Goal: Task Accomplishment & Management: Manage account settings

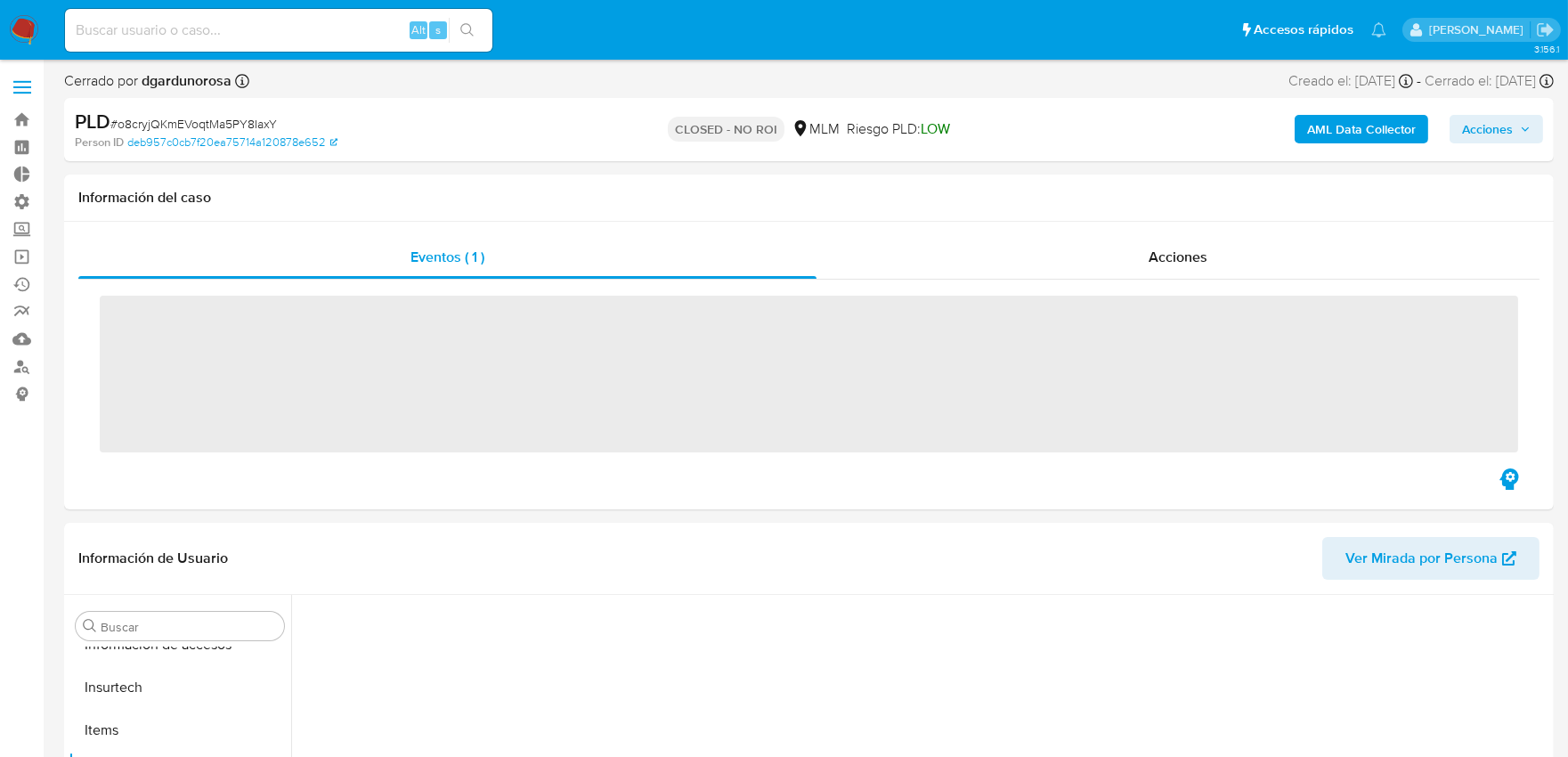
scroll to position [752, 0]
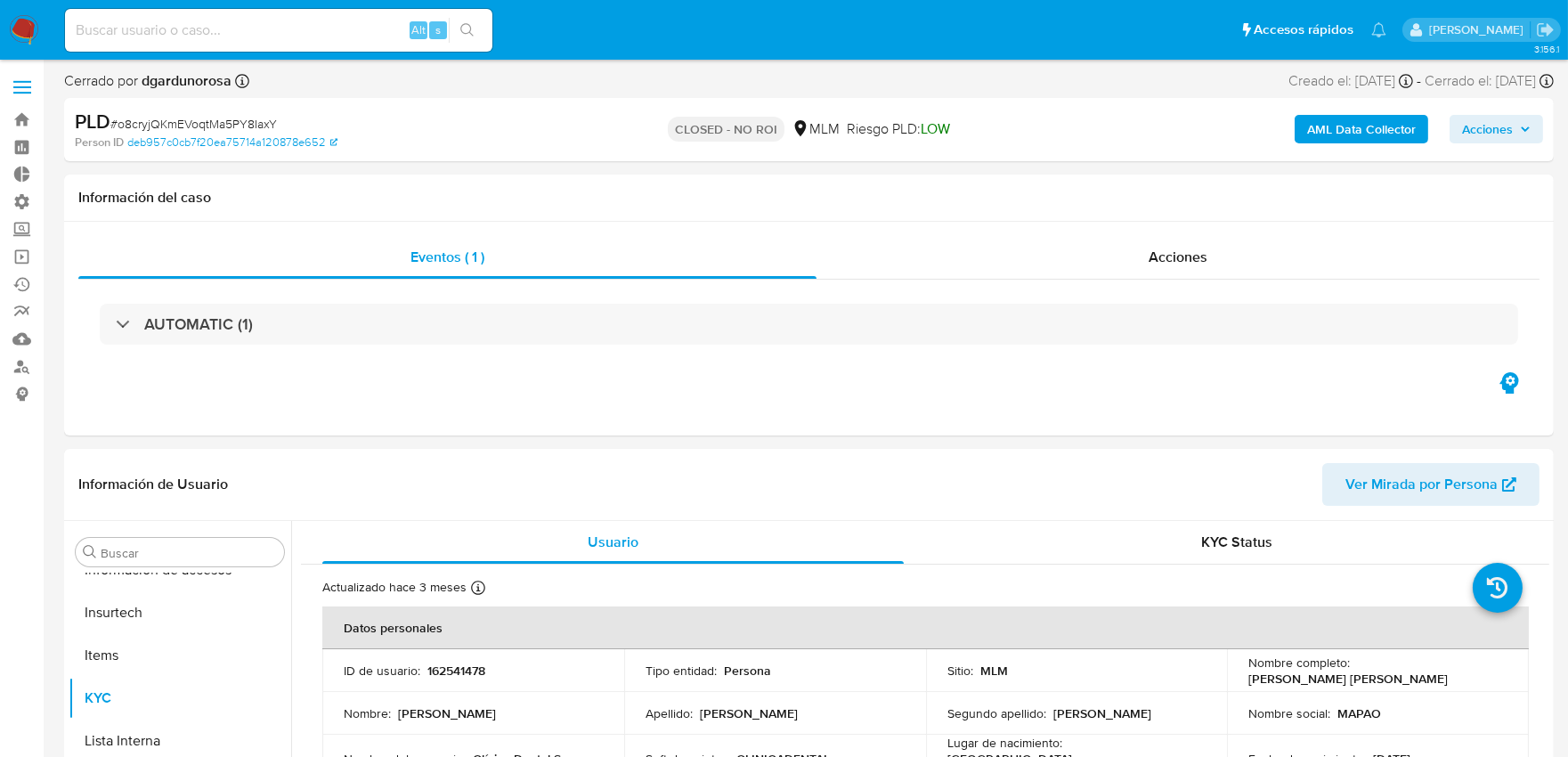
select select "10"
click at [29, 88] on span at bounding box center [22, 88] width 18 height 3
click at [0, 0] on input "checkbox" at bounding box center [0, 0] width 0 height 0
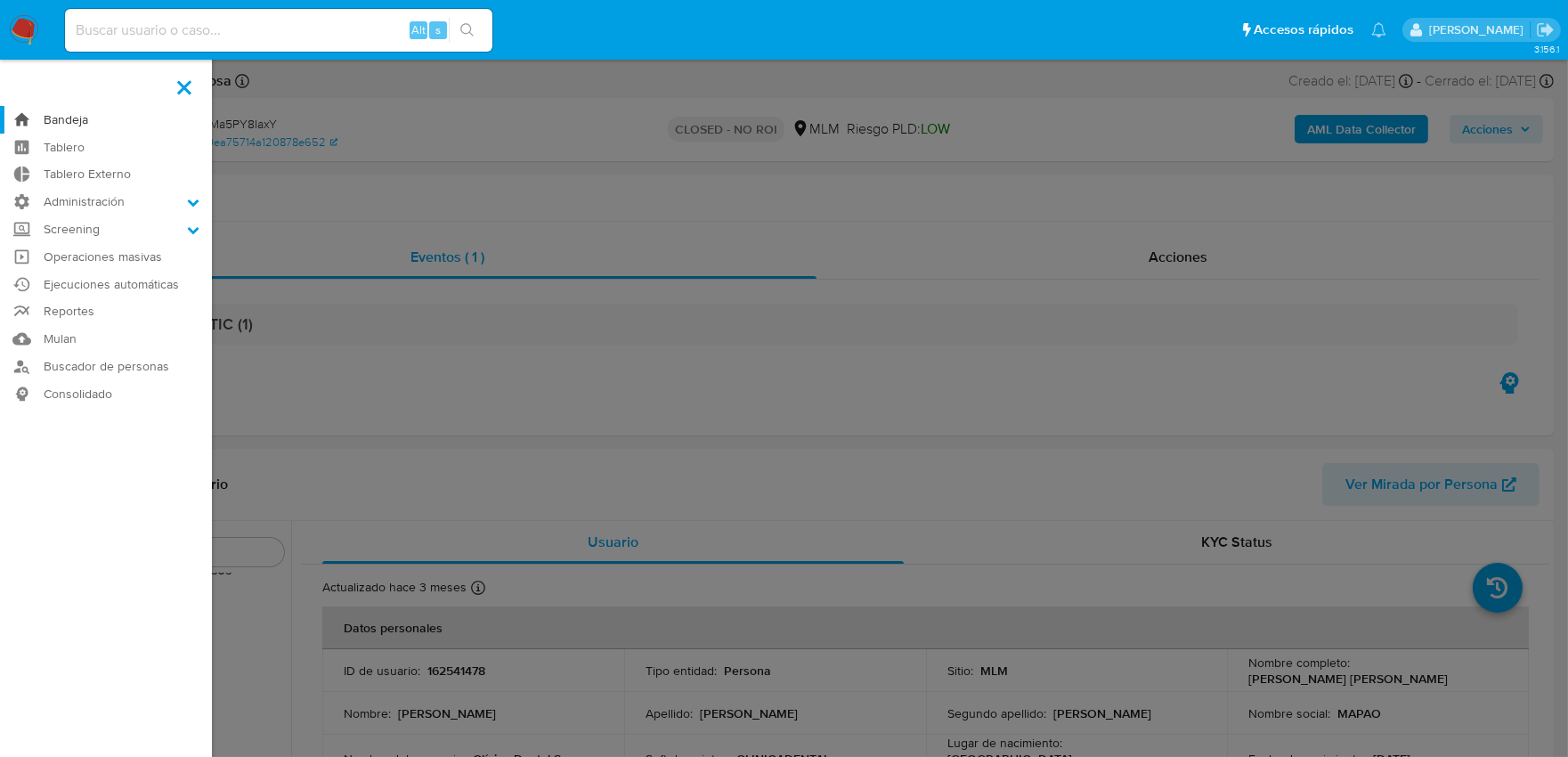
click at [89, 122] on link "Bandeja" at bounding box center [106, 120] width 212 height 28
click at [77, 121] on link "Bandeja" at bounding box center [106, 120] width 212 height 28
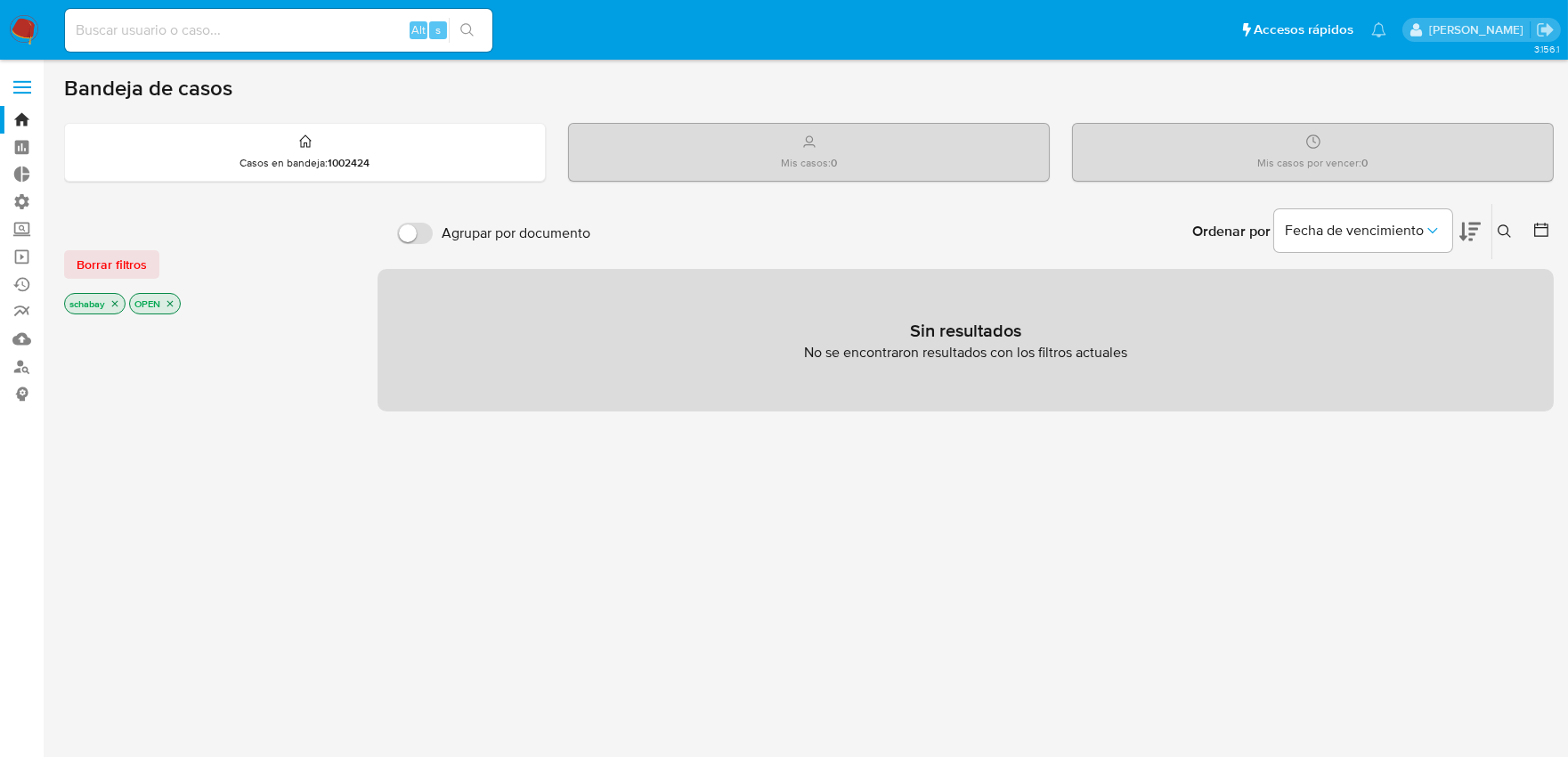
click at [122, 305] on p "schabay" at bounding box center [95, 304] width 60 height 20
click at [118, 304] on icon "close-filter" at bounding box center [115, 303] width 11 height 11
